Goal: Task Accomplishment & Management: Use online tool/utility

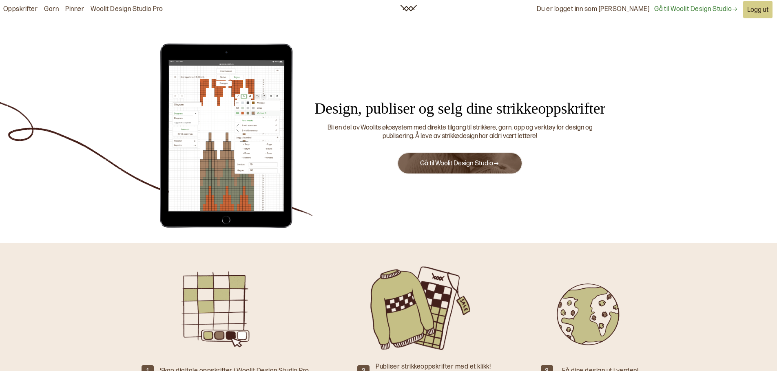
click at [201, 139] on img at bounding box center [226, 136] width 143 height 188
click at [463, 164] on link "Gå til Woolit Design Studio" at bounding box center [459, 164] width 79 height 8
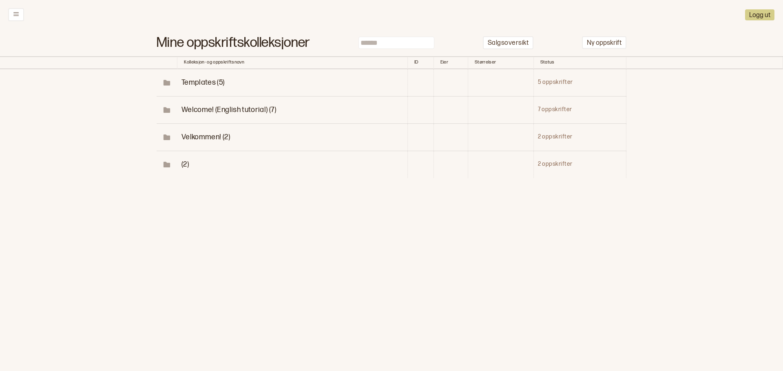
click at [195, 138] on span "Velkommen! (2)" at bounding box center [205, 137] width 49 height 9
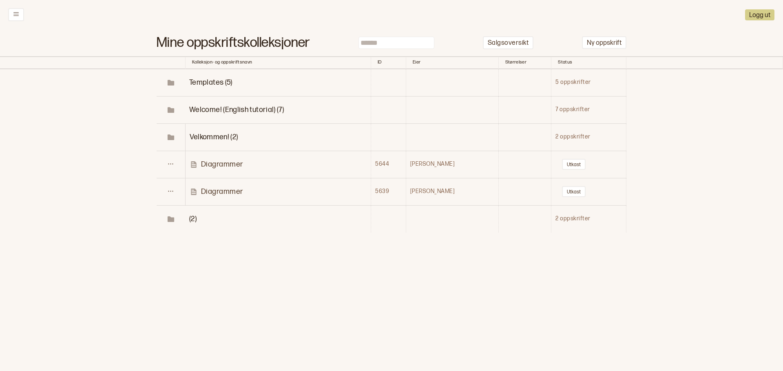
click at [221, 163] on p "Diagrammer" at bounding box center [222, 164] width 42 height 9
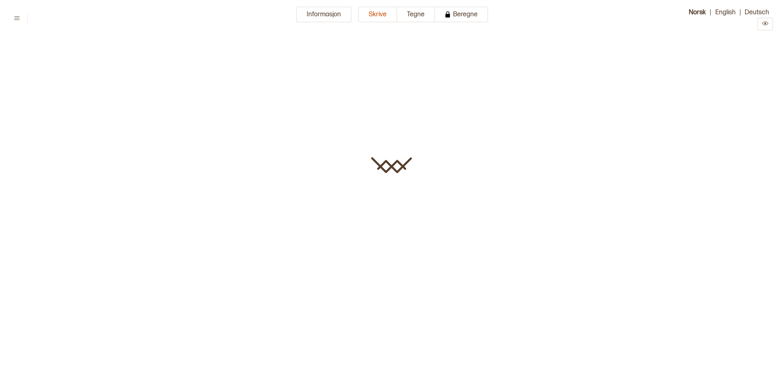
type input "**********"
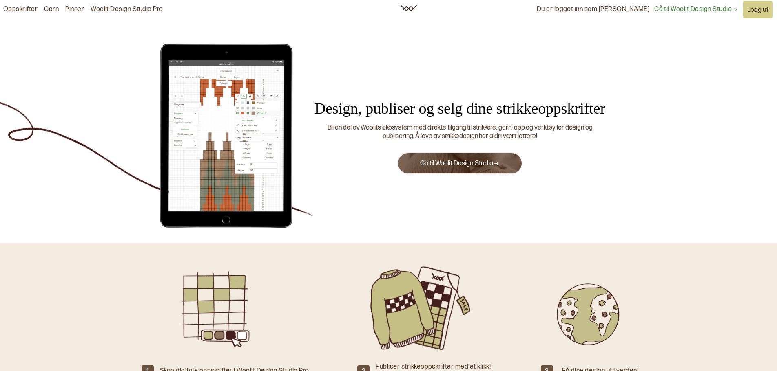
click at [496, 163] on icon at bounding box center [496, 164] width 6 height 6
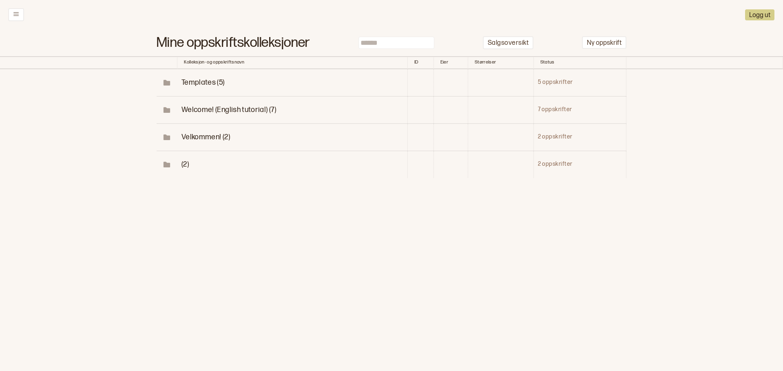
click at [213, 136] on span "Velkommen! (2)" at bounding box center [205, 137] width 49 height 9
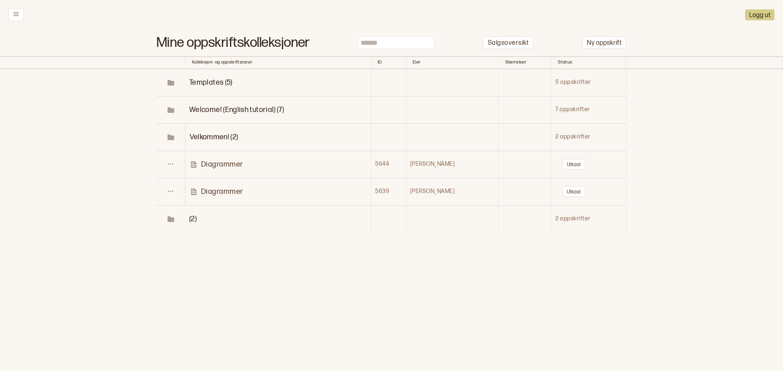
click at [227, 192] on p "Diagrammer" at bounding box center [222, 191] width 42 height 9
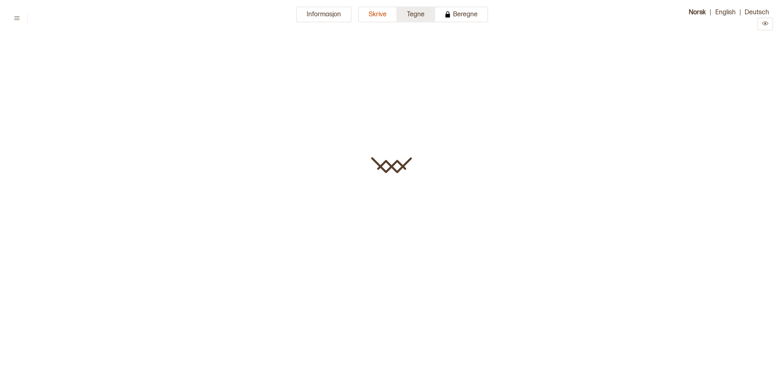
click at [423, 15] on button "Tegne" at bounding box center [416, 15] width 38 height 16
type input "**********"
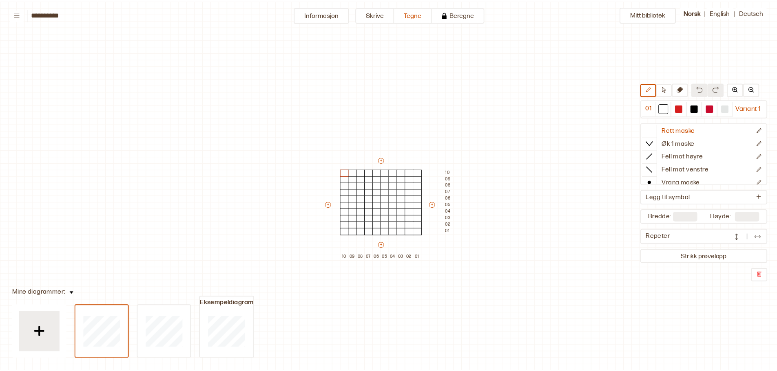
scroll to position [27, 3]
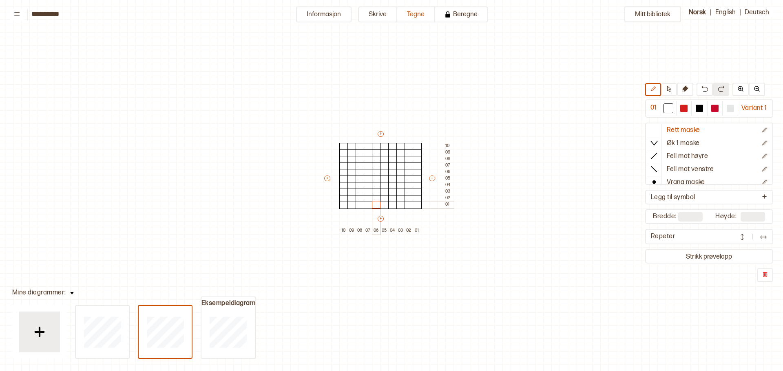
click at [374, 205] on div at bounding box center [376, 205] width 9 height 7
click at [683, 110] on div at bounding box center [683, 108] width 7 height 7
click at [376, 203] on div at bounding box center [376, 205] width 9 height 7
click at [386, 200] on div at bounding box center [384, 198] width 9 height 7
click at [368, 197] on div at bounding box center [368, 198] width 9 height 7
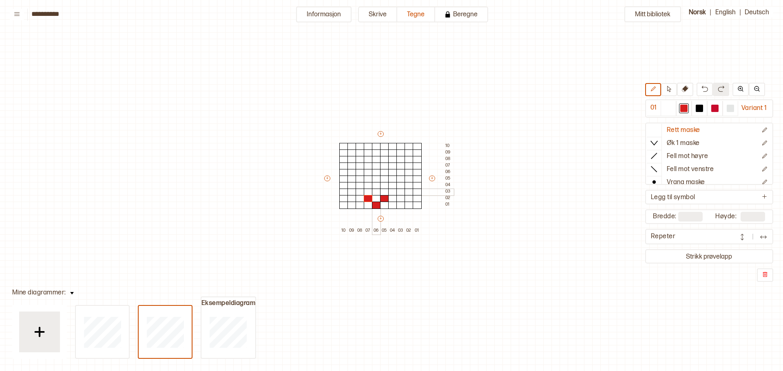
click at [377, 192] on div at bounding box center [376, 192] width 9 height 7
click at [402, 193] on div at bounding box center [400, 192] width 9 height 7
click at [409, 199] on div at bounding box center [408, 198] width 9 height 7
click at [401, 206] on div at bounding box center [400, 205] width 9 height 7
click at [417, 205] on div at bounding box center [417, 205] width 9 height 7
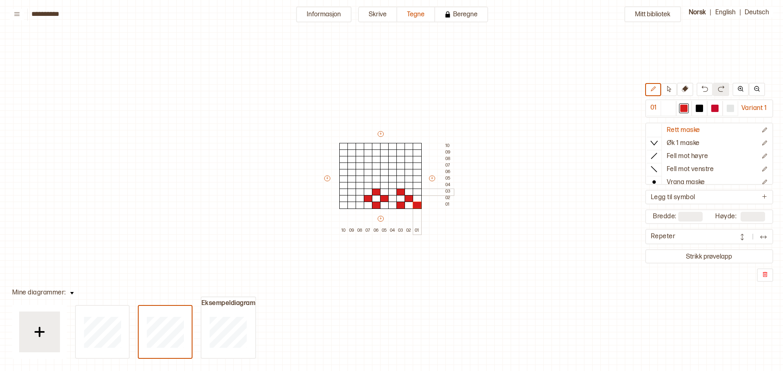
click at [418, 192] on div at bounding box center [417, 192] width 9 height 7
click at [358, 192] on div at bounding box center [360, 192] width 9 height 7
click at [352, 198] on div at bounding box center [351, 198] width 9 height 7
click at [342, 205] on div at bounding box center [343, 205] width 9 height 7
click at [361, 205] on div at bounding box center [360, 205] width 9 height 7
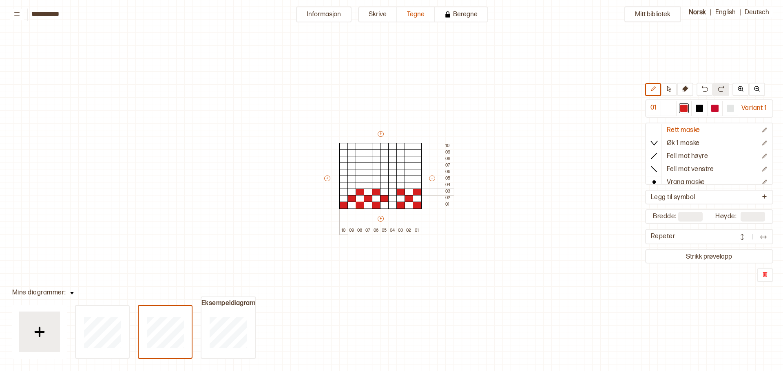
click at [342, 189] on div at bounding box center [343, 192] width 9 height 7
click at [354, 199] on div at bounding box center [351, 198] width 9 height 7
click at [351, 201] on div at bounding box center [351, 198] width 9 height 7
click at [378, 254] on p "empty cell" at bounding box center [368, 254] width 22 height 7
click at [464, 222] on div "Mitt bibliotek 01 Variant 1 Rett maske Øk 1 maske Fell mot høyre Fell mot venst…" at bounding box center [780, 344] width 1566 height 743
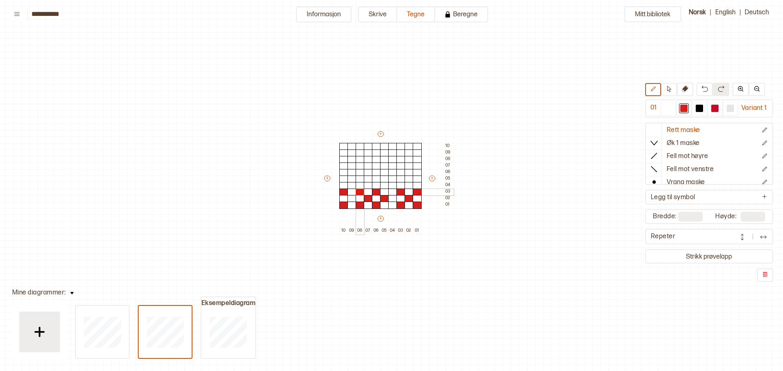
click at [359, 192] on div at bounding box center [360, 192] width 9 height 7
click at [382, 250] on p "empty cell" at bounding box center [376, 248] width 22 height 7
click at [358, 190] on div at bounding box center [360, 192] width 9 height 7
click at [342, 193] on div at bounding box center [343, 192] width 9 height 7
click at [537, 226] on div "Mitt bibliotek 01 Variant 1 Rett maske Øk 1 maske Fell mot høyre Fell mot venst…" at bounding box center [780, 344] width 1566 height 743
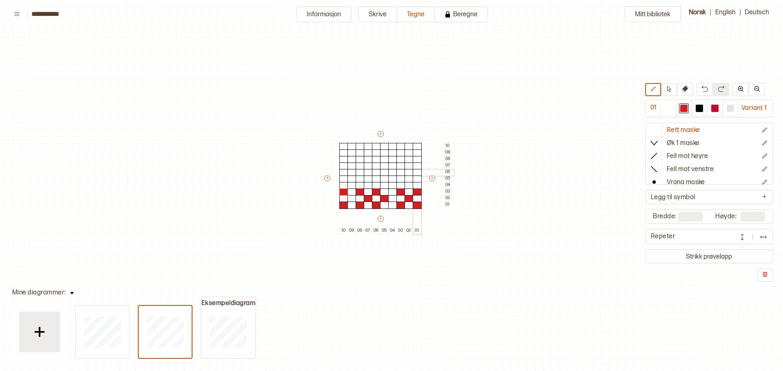
click at [415, 172] on div at bounding box center [417, 172] width 9 height 7
click at [409, 164] on div at bounding box center [408, 166] width 9 height 7
click at [398, 174] on div at bounding box center [400, 172] width 9 height 7
click at [409, 177] on div at bounding box center [408, 179] width 9 height 7
click at [384, 172] on div at bounding box center [384, 172] width 9 height 7
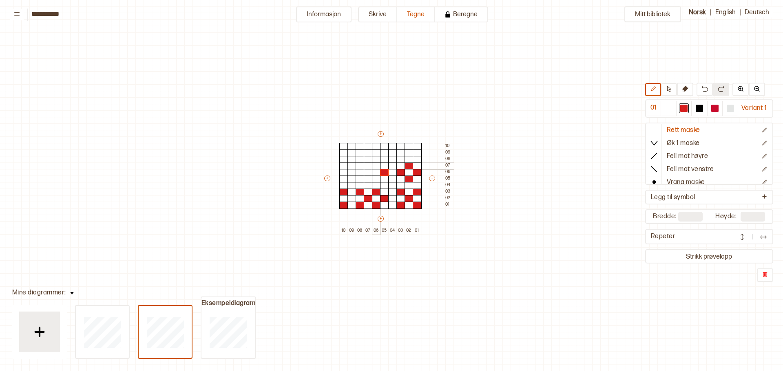
click at [374, 166] on div at bounding box center [376, 166] width 9 height 7
click at [368, 172] on div at bounding box center [368, 172] width 9 height 7
click at [376, 180] on div at bounding box center [376, 179] width 9 height 7
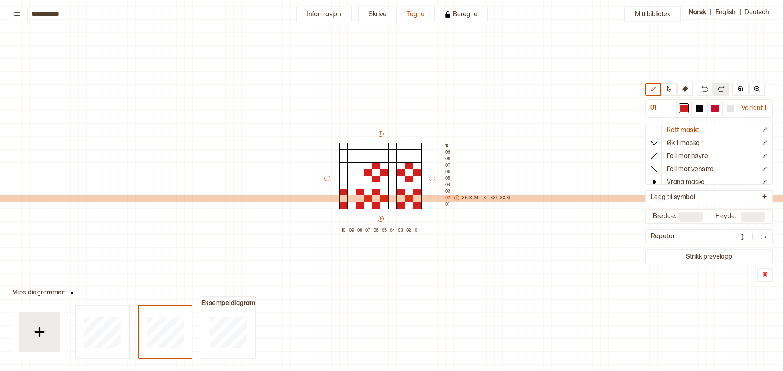
click at [502, 196] on p "XXXL" at bounding box center [505, 198] width 11 height 7
click at [503, 198] on p "XXXL" at bounding box center [505, 198] width 11 height 7
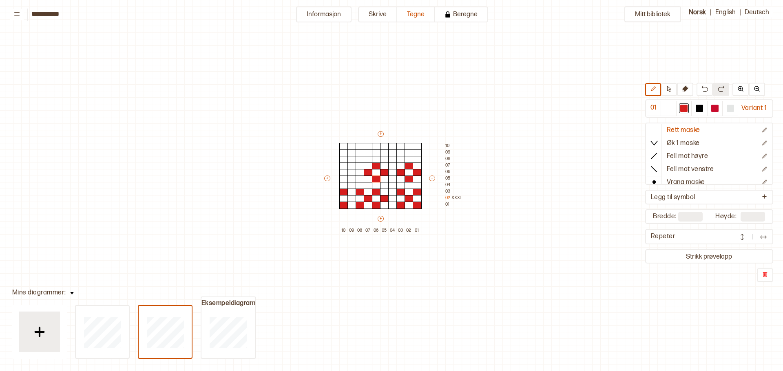
click at [463, 242] on div "Mitt bibliotek 01 Variant 1 Rett maske Øk 1 maske Fell mot høyre Fell mot venst…" at bounding box center [780, 344] width 1566 height 743
